Goal: Task Accomplishment & Management: Manage account settings

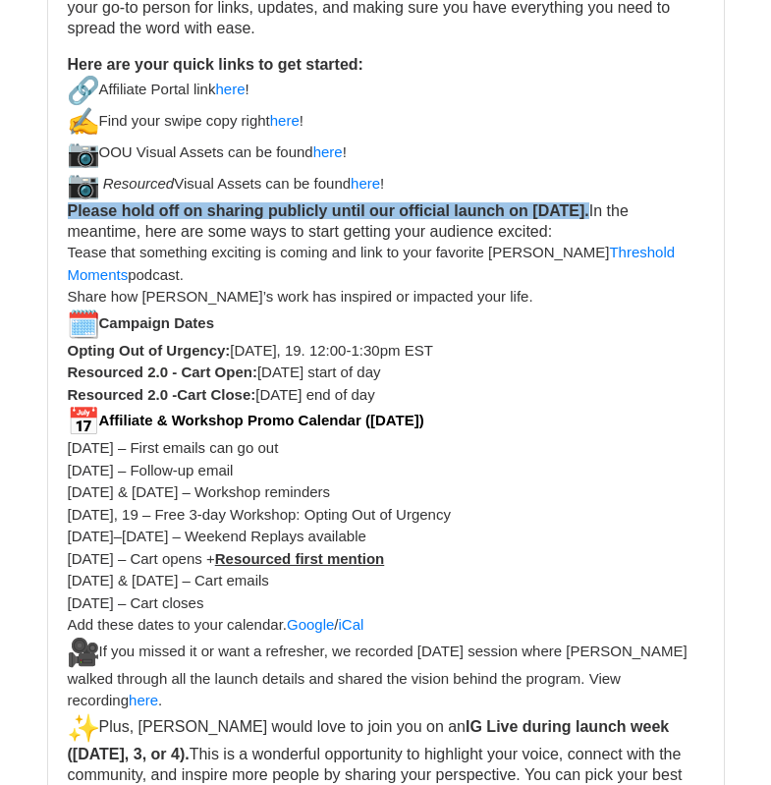
scroll to position [393, 0]
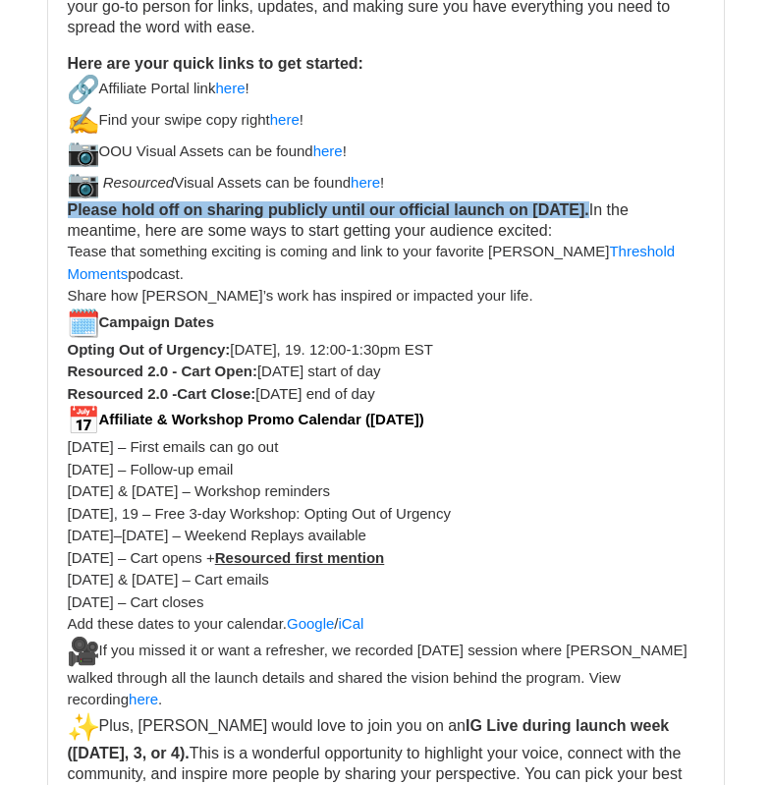
click at [629, 211] on font "Please hold off on sharing publicly until our official launch on September 2nd.…" at bounding box center [348, 219] width 561 height 37
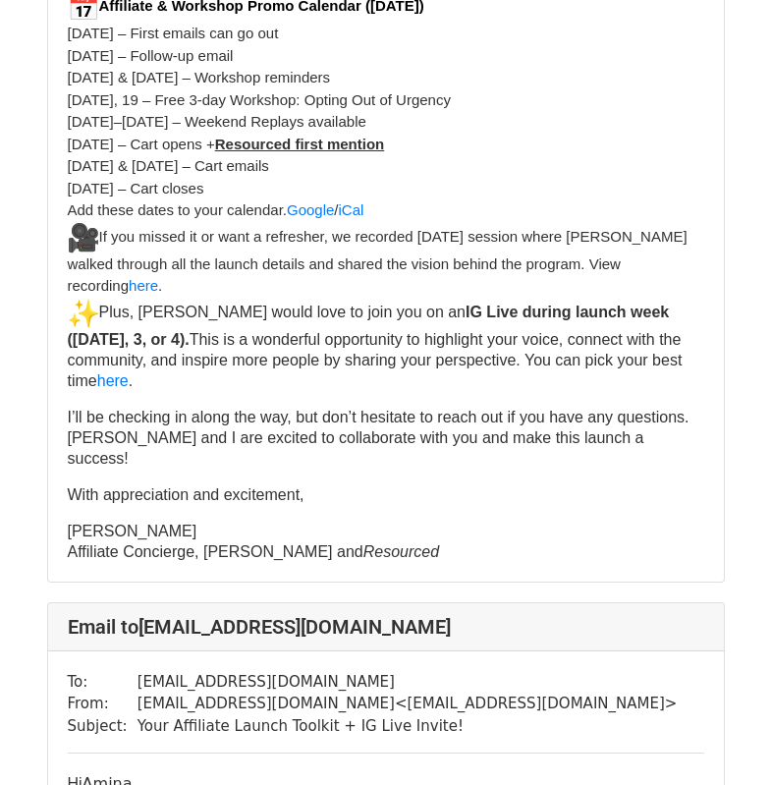
scroll to position [2162, 0]
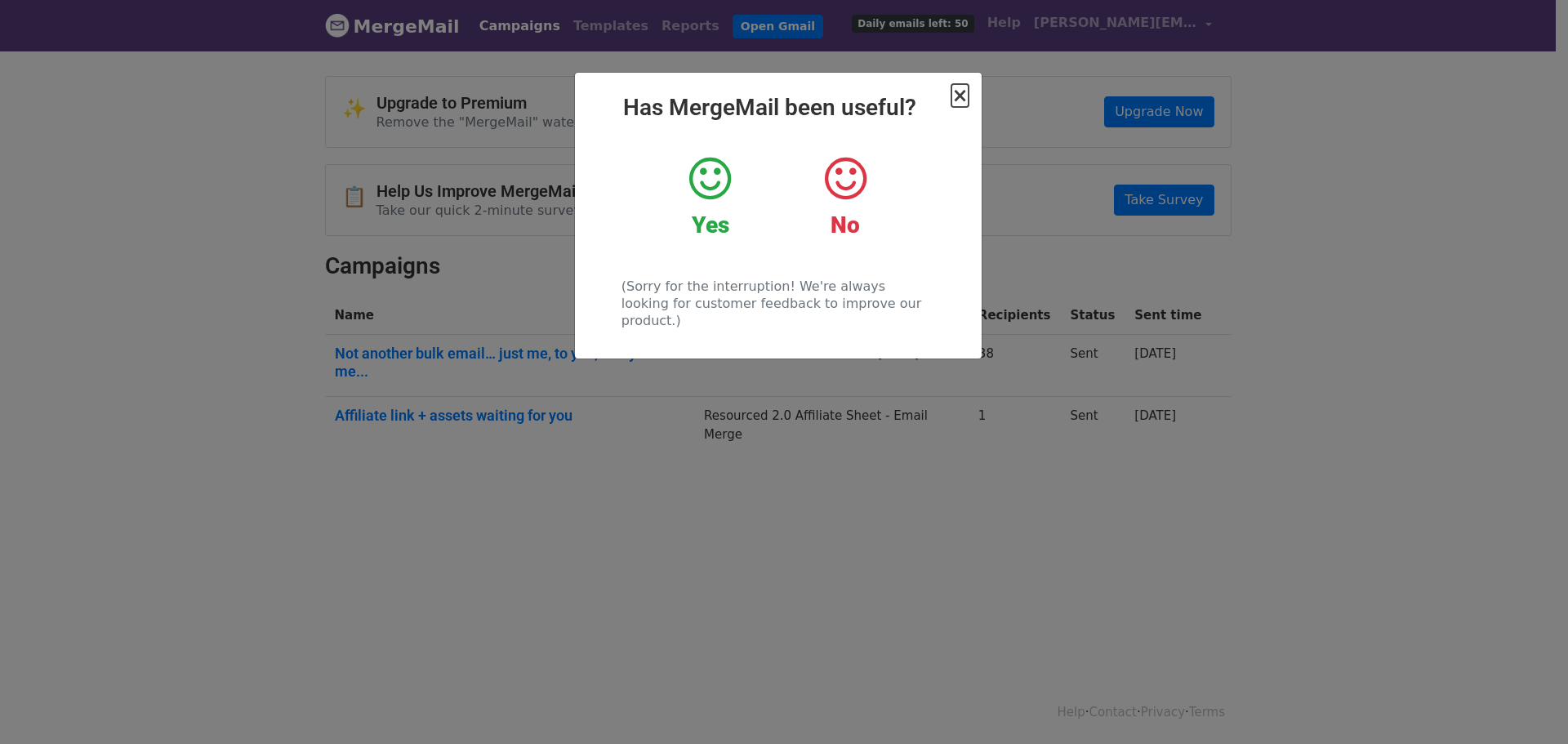
click at [959, 101] on span "×" at bounding box center [960, 96] width 17 height 23
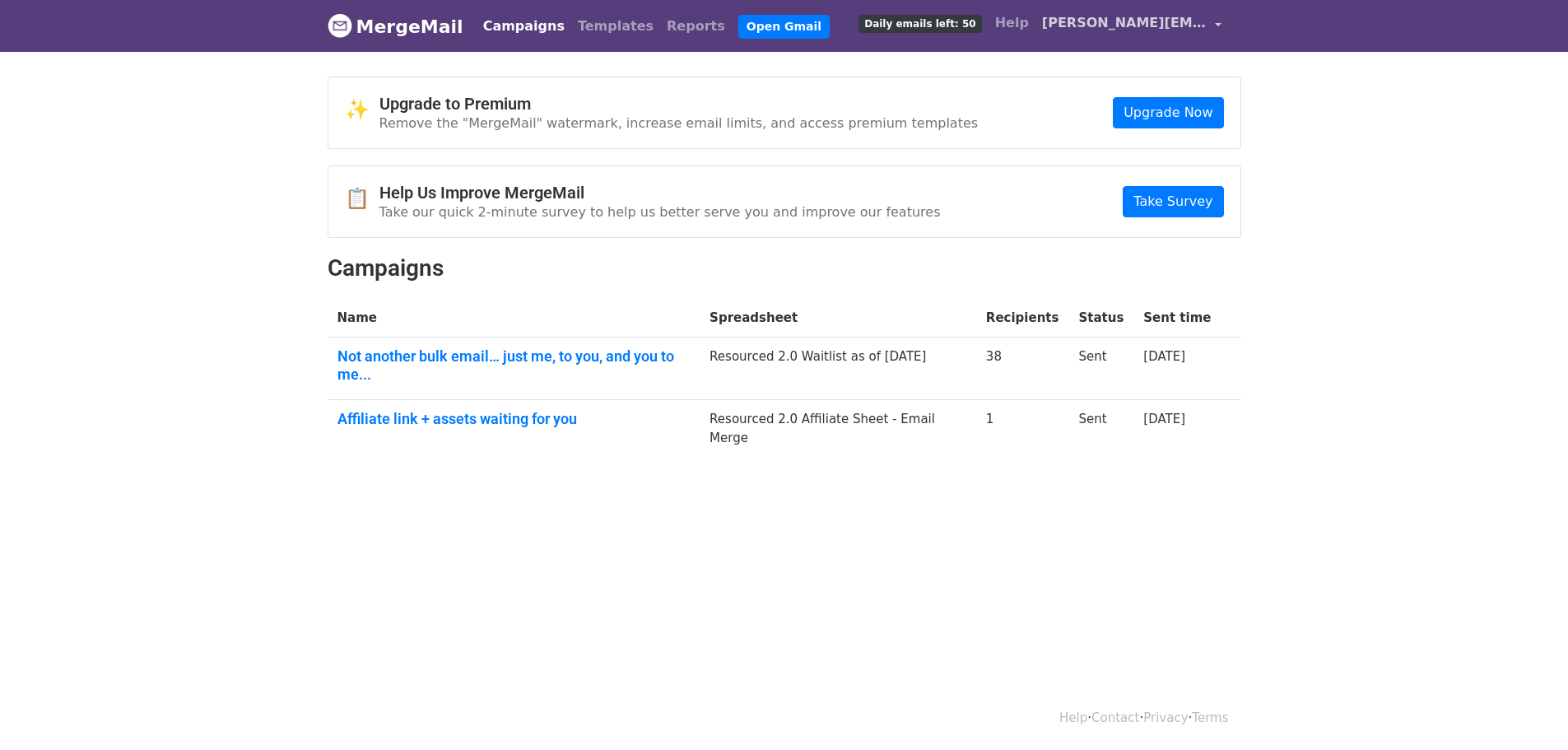
click at [1146, 28] on span "sarah@sarahtacy.com" at bounding box center [1124, 23] width 165 height 20
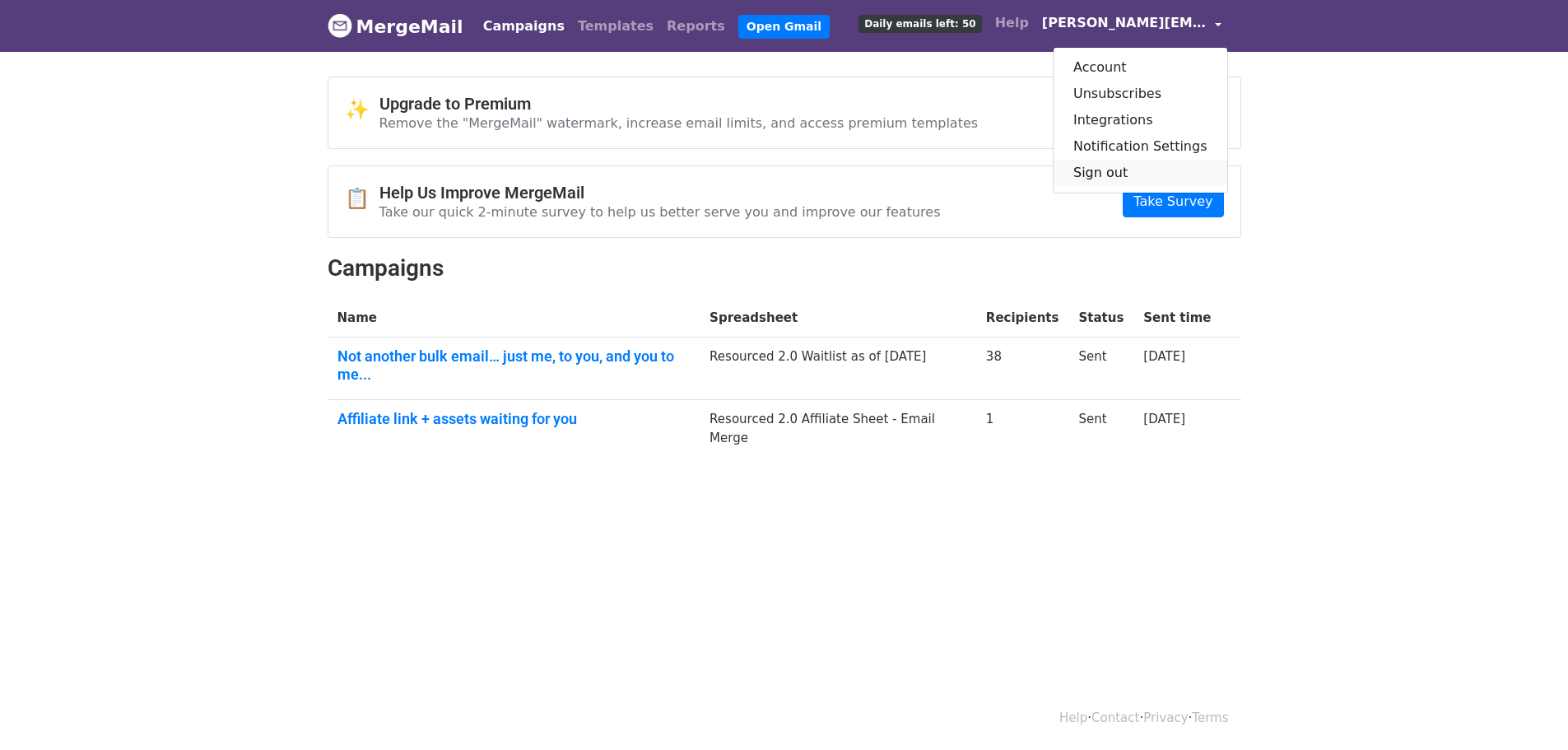
click at [1108, 167] on link "Sign out" at bounding box center [1140, 173] width 173 height 26
